Goal: Information Seeking & Learning: Learn about a topic

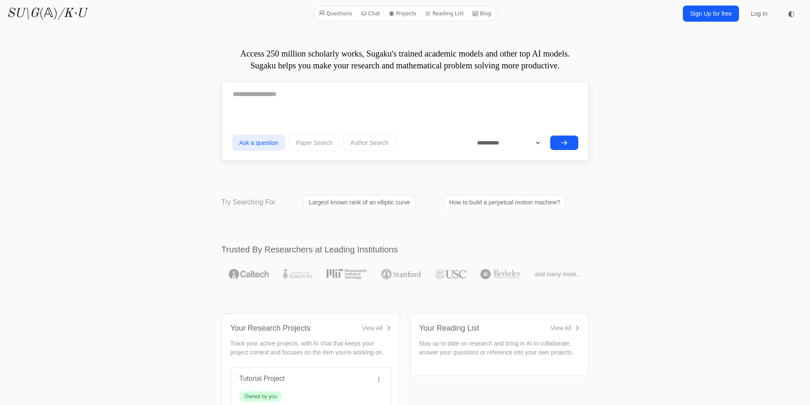
click at [342, 111] on form "**********" at bounding box center [405, 119] width 346 height 70
click at [351, 99] on textarea at bounding box center [405, 94] width 346 height 21
click at [281, 99] on textarea "**********" at bounding box center [405, 94] width 346 height 20
click at [261, 96] on textarea "**********" at bounding box center [405, 94] width 346 height 20
click at [316, 95] on textarea "**********" at bounding box center [405, 94] width 346 height 20
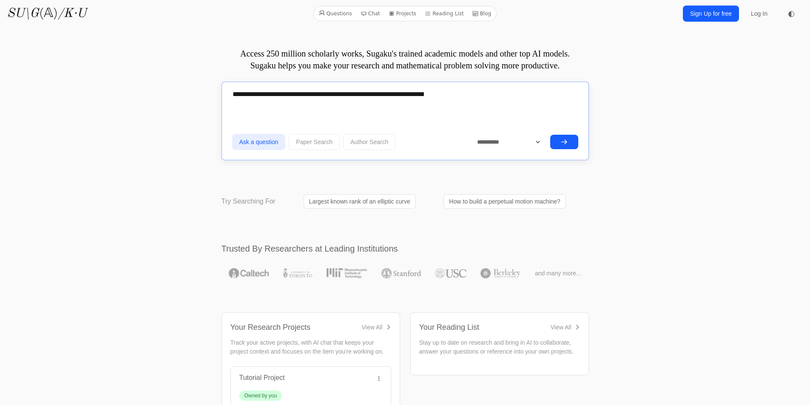
click at [378, 95] on textarea "**********" at bounding box center [405, 94] width 346 height 20
click at [421, 95] on textarea "**********" at bounding box center [405, 94] width 346 height 20
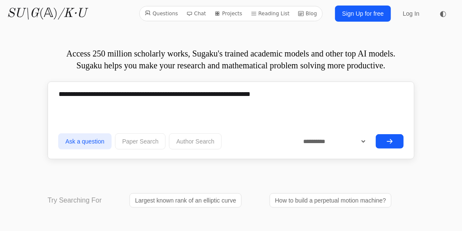
drag, startPoint x: 680, startPoint y: 4, endPoint x: 298, endPoint y: 68, distance: 387.1
click at [298, 68] on p "Access 250 million scholarly works, Sugaku's trained academic models and other …" at bounding box center [231, 60] width 367 height 24
click at [95, 140] on button "Ask a question" at bounding box center [85, 141] width 54 height 16
click at [398, 142] on button "submit" at bounding box center [390, 141] width 28 height 14
click at [164, 103] on textarea "**********" at bounding box center [231, 94] width 346 height 20
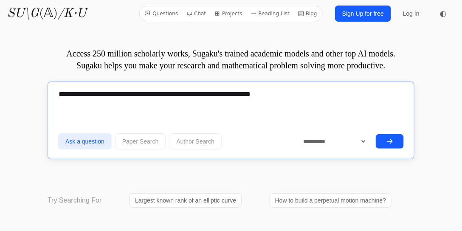
click at [159, 92] on textarea "**********" at bounding box center [231, 94] width 346 height 20
type textarea "**********"
click at [392, 139] on icon "submit" at bounding box center [390, 141] width 5 height 4
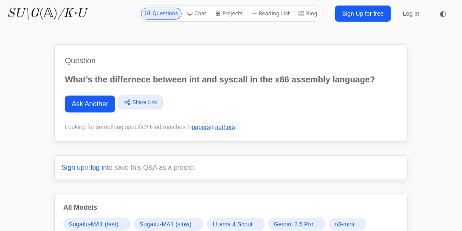
click at [114, 84] on p "What’s the differnece between int and syscall in the x86 assembly language?" at bounding box center [231, 80] width 332 height 12
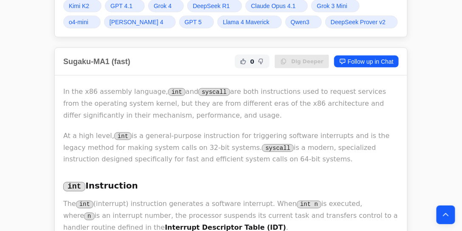
scroll to position [261, 0]
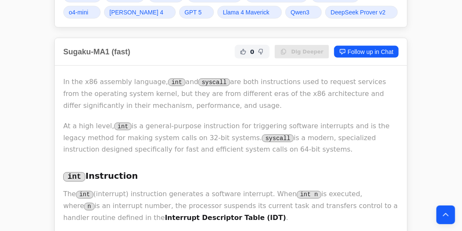
drag, startPoint x: 243, startPoint y: 99, endPoint x: 278, endPoint y: 99, distance: 34.9
click at [278, 99] on p "In the x86 assembly language, int and syscall are both instructions used to req…" at bounding box center [231, 94] width 336 height 36
click at [306, 98] on p "In the x86 assembly language, int and syscall are both instructions used to req…" at bounding box center [231, 94] width 336 height 36
click at [272, 170] on h3 "int Instruction" at bounding box center [231, 177] width 336 height 14
drag, startPoint x: 193, startPoint y: 105, endPoint x: 193, endPoint y: 116, distance: 11.1
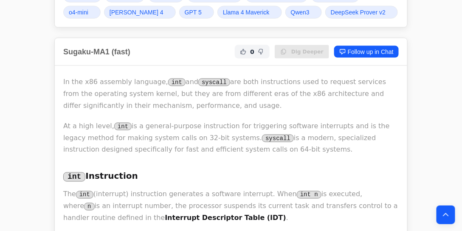
click at [377, 133] on p "At a high level, int is a general-purpose instruction for triggering software i…" at bounding box center [231, 138] width 336 height 36
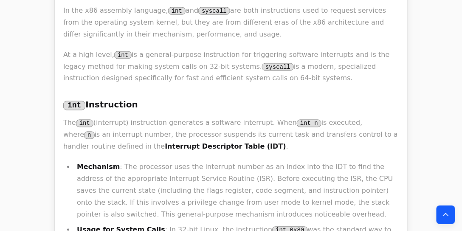
scroll to position [355, 0]
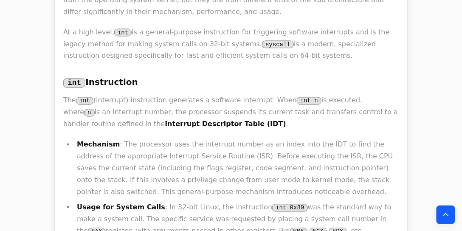
click at [292, 76] on h3 "int Instruction" at bounding box center [231, 83] width 336 height 14
click at [378, 105] on p "The int (interrupt) instruction generates a software interrupt. When int n is e…" at bounding box center [231, 113] width 336 height 36
drag, startPoint x: 333, startPoint y: 67, endPoint x: 345, endPoint y: 120, distance: 54.5
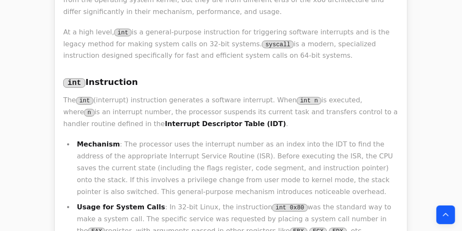
click at [380, 143] on li "Mechanism : The processor uses the interrupt number as an index into the IDT to…" at bounding box center [236, 169] width 325 height 60
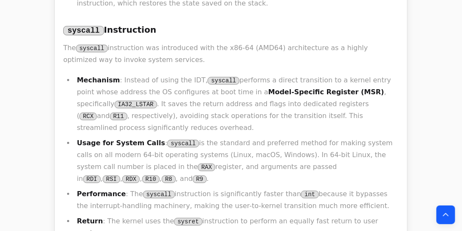
scroll to position [660, 0]
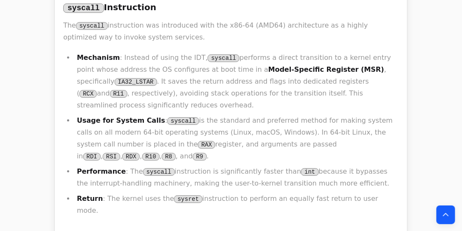
click at [265, 25] on p "The syscall instruction was introduced with the x86-64 (AMD64) architecture as …" at bounding box center [231, 32] width 336 height 24
click at [281, 25] on p "The syscall instruction was introduced with the x86-64 (AMD64) architecture as …" at bounding box center [231, 32] width 336 height 24
click at [310, 33] on p "The syscall instruction was introduced with the x86-64 (AMD64) architecture as …" at bounding box center [231, 32] width 336 height 24
click at [254, 39] on p "The syscall instruction was introduced with the x86-64 (AMD64) architecture as …" at bounding box center [231, 32] width 336 height 24
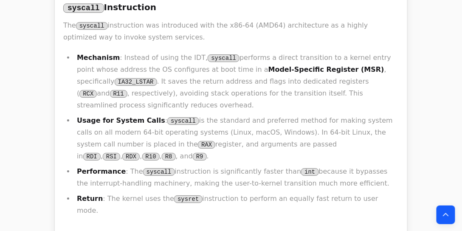
drag, startPoint x: 274, startPoint y: 31, endPoint x: 280, endPoint y: 29, distance: 6.3
click at [280, 29] on p "The syscall instruction was introduced with the x86-64 (AMD64) architecture as …" at bounding box center [231, 32] width 336 height 24
click at [304, 36] on p "The syscall instruction was introduced with the x86-64 (AMD64) architecture as …" at bounding box center [231, 32] width 336 height 24
drag, startPoint x: 302, startPoint y: 37, endPoint x: 313, endPoint y: 40, distance: 11.4
click at [313, 40] on p "The syscall instruction was introduced with the x86-64 (AMD64) architecture as …" at bounding box center [231, 32] width 336 height 24
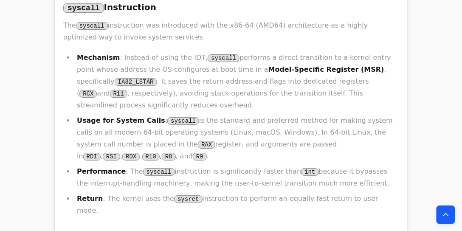
click at [332, 41] on p "The syscall instruction was introduced with the x86-64 (AMD64) architecture as …" at bounding box center [231, 32] width 336 height 24
drag, startPoint x: 241, startPoint y: 110, endPoint x: 289, endPoint y: 108, distance: 48.5
click at [289, 115] on li "Usage for System Calls : syscall is the standard and preferred method for makin…" at bounding box center [236, 139] width 325 height 48
click at [351, 115] on li "Usage for System Calls : syscall is the standard and preferred method for makin…" at bounding box center [236, 139] width 325 height 48
click at [332, 115] on li "Usage for System Calls : syscall is the standard and preferred method for makin…" at bounding box center [236, 139] width 325 height 48
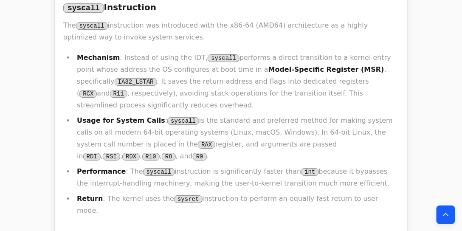
click at [334, 115] on li "Usage for System Calls : syscall is the standard and preferred method for makin…" at bounding box center [236, 139] width 325 height 48
click at [374, 115] on li "Usage for System Calls : syscall is the standard and preferred method for makin…" at bounding box center [236, 139] width 325 height 48
click at [304, 115] on li "Usage for System Calls : syscall is the standard and preferred method for makin…" at bounding box center [236, 139] width 325 height 48
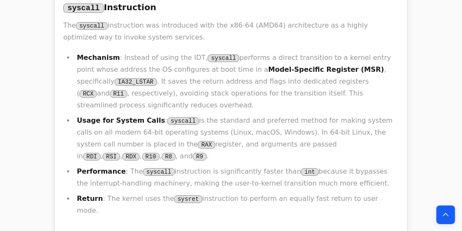
click at [333, 115] on li "Usage for System Calls : syscall is the standard and preferred method for makin…" at bounding box center [236, 139] width 325 height 48
click at [359, 115] on li "Usage for System Calls : syscall is the standard and preferred method for makin…" at bounding box center [236, 139] width 325 height 48
click at [164, 131] on li "Usage for System Calls : syscall is the standard and preferred method for makin…" at bounding box center [236, 139] width 325 height 48
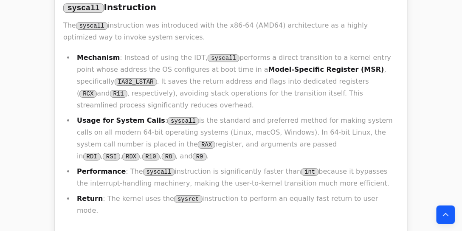
click at [196, 123] on li "Usage for System Calls : syscall is the standard and preferred method for makin…" at bounding box center [236, 139] width 325 height 48
click at [227, 115] on li "Usage for System Calls : syscall is the standard and preferred method for makin…" at bounding box center [236, 139] width 325 height 48
click at [299, 166] on li "Performance : The syscall instruction is significantly faster than int because …" at bounding box center [236, 178] width 325 height 24
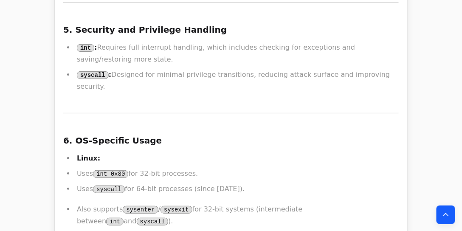
scroll to position [10480, 0]
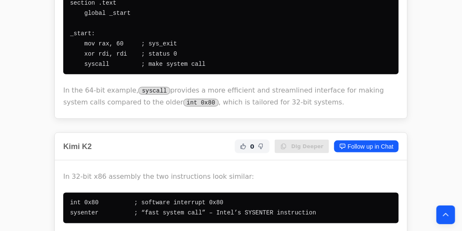
scroll to position [13367, 0]
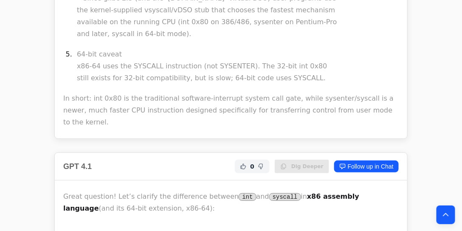
scroll to position [13569, 0]
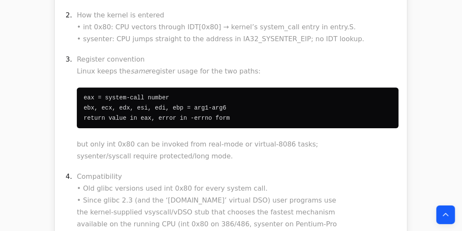
drag, startPoint x: 291, startPoint y: 51, endPoint x: 319, endPoint y: 124, distance: 78.3
drag, startPoint x: 344, startPoint y: 115, endPoint x: 313, endPoint y: 115, distance: 30.6
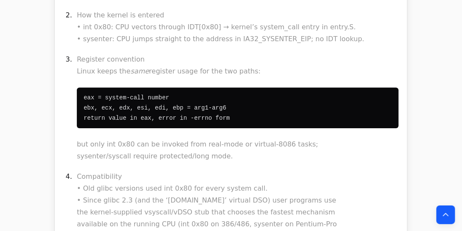
drag, startPoint x: 281, startPoint y: 40, endPoint x: 293, endPoint y: 96, distance: 57.8
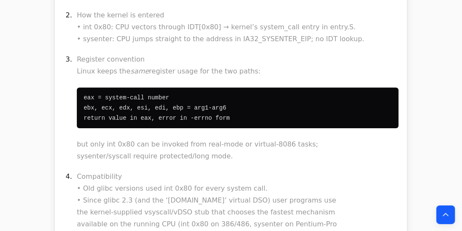
drag, startPoint x: 302, startPoint y: 110, endPoint x: 312, endPoint y: 140, distance: 31.3
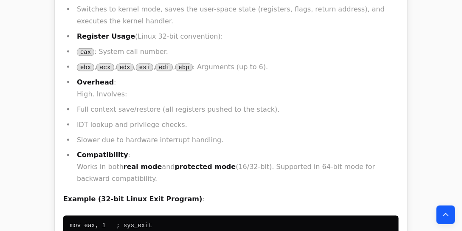
scroll to position [16405, 0]
